Goal: Feedback & Contribution: Contribute content

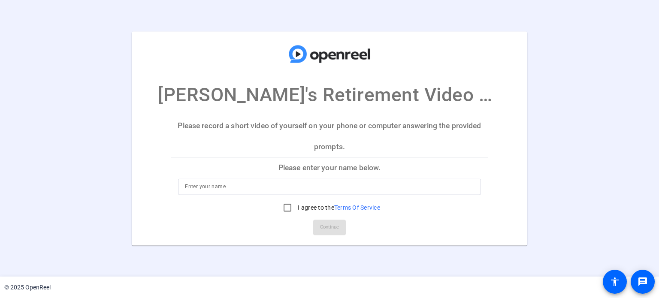
click at [309, 163] on p "Please enter your name below." at bounding box center [329, 168] width 316 height 21
click at [324, 169] on p "Please enter your name below." at bounding box center [329, 168] width 316 height 21
click at [218, 180] on div at bounding box center [329, 186] width 289 height 16
type input "[PERSON_NAME]"
click at [286, 209] on input "I agree to the Terms Of Service" at bounding box center [287, 207] width 17 height 17
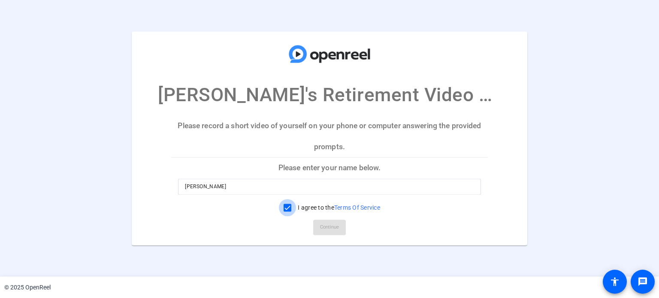
checkbox input "true"
click at [334, 229] on span "Continue" at bounding box center [329, 227] width 19 height 13
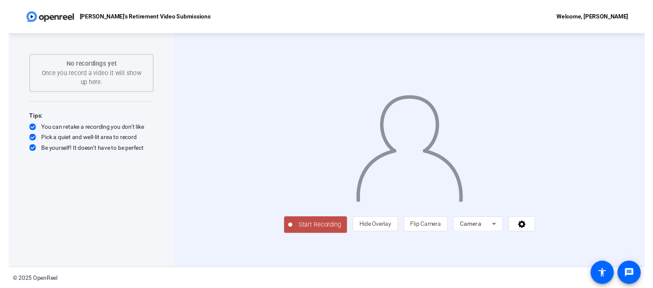
scroll to position [14, 0]
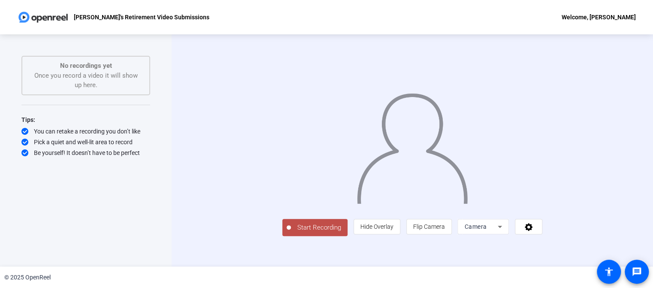
click at [542, 127] on div at bounding box center [412, 138] width 260 height 146
click at [291, 232] on span "Start Recording" at bounding box center [319, 228] width 57 height 10
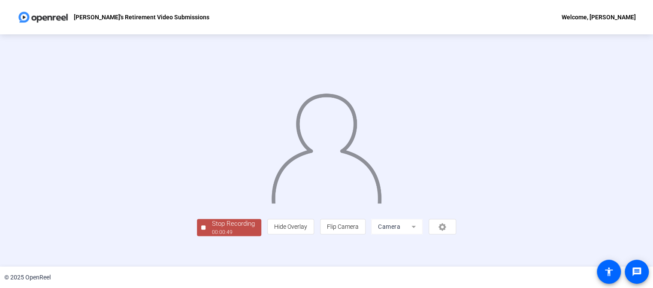
scroll to position [38, 0]
click at [212, 229] on div "Stop Recording" at bounding box center [233, 224] width 43 height 10
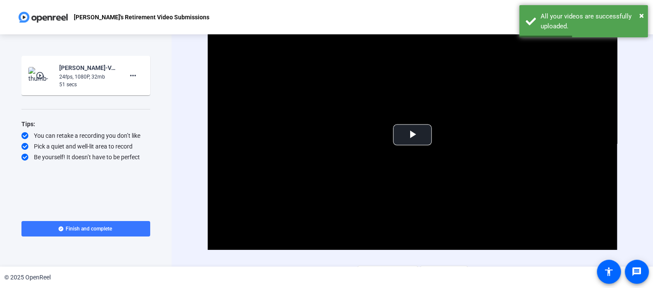
click at [348, 19] on div "[PERSON_NAME]'s Retirement Video Submissions Welcome, [PERSON_NAME]" at bounding box center [326, 17] width 653 height 34
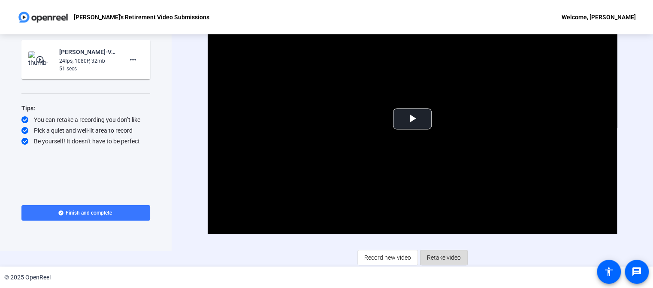
click at [441, 254] on span "Retake video" at bounding box center [444, 257] width 34 height 16
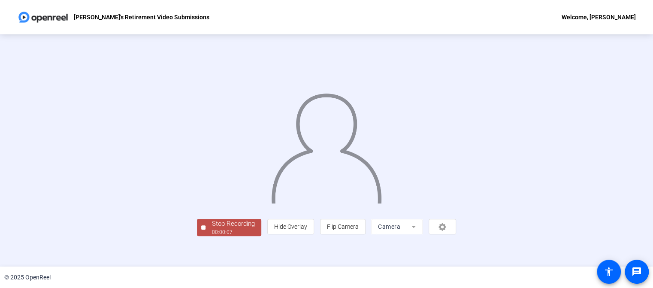
scroll to position [38, 0]
click at [205, 236] on span "Stop Recording 00:00:09" at bounding box center [233, 228] width 56 height 18
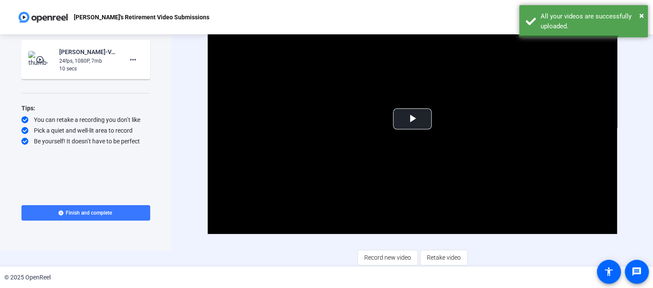
scroll to position [15, 0]
click at [442, 253] on span "Retake video" at bounding box center [444, 258] width 34 height 16
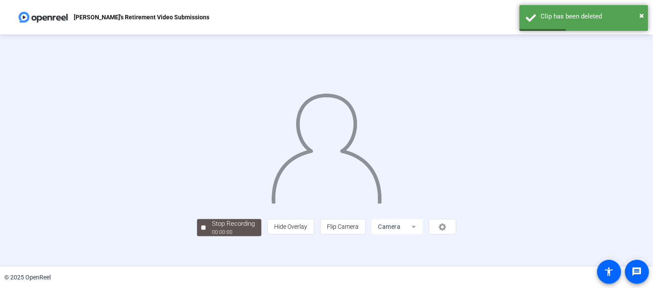
scroll to position [36, 0]
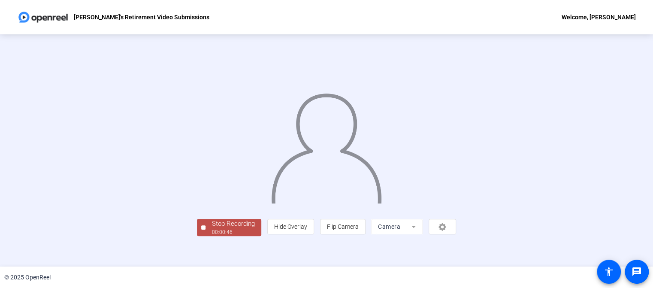
click at [212, 229] on div "Stop Recording" at bounding box center [233, 224] width 43 height 10
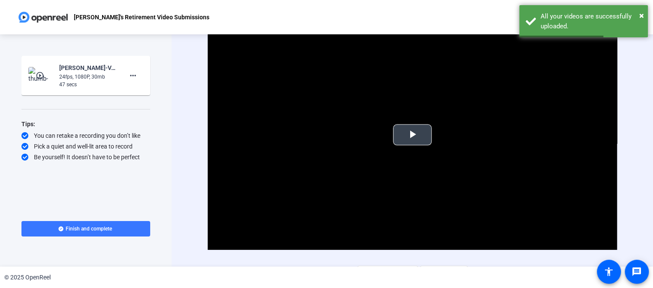
click at [412, 135] on span "Video Player" at bounding box center [412, 135] width 0 height 0
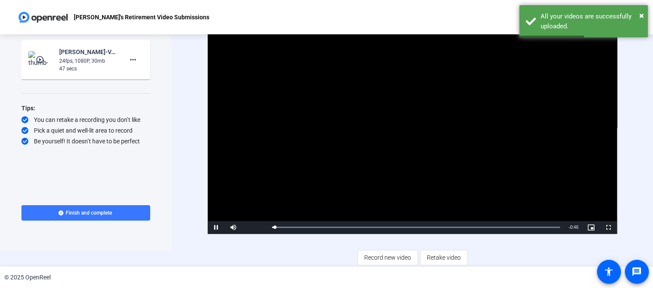
scroll to position [15, 0]
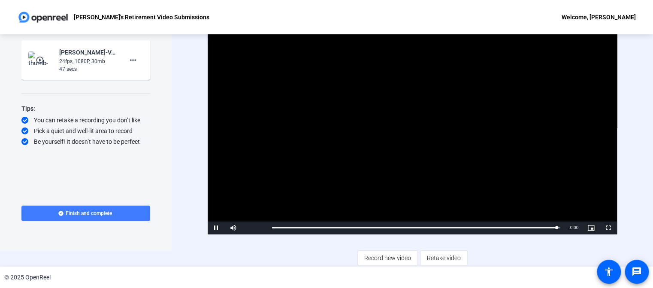
click at [115, 214] on span at bounding box center [85, 213] width 129 height 21
